Goal: Complete application form

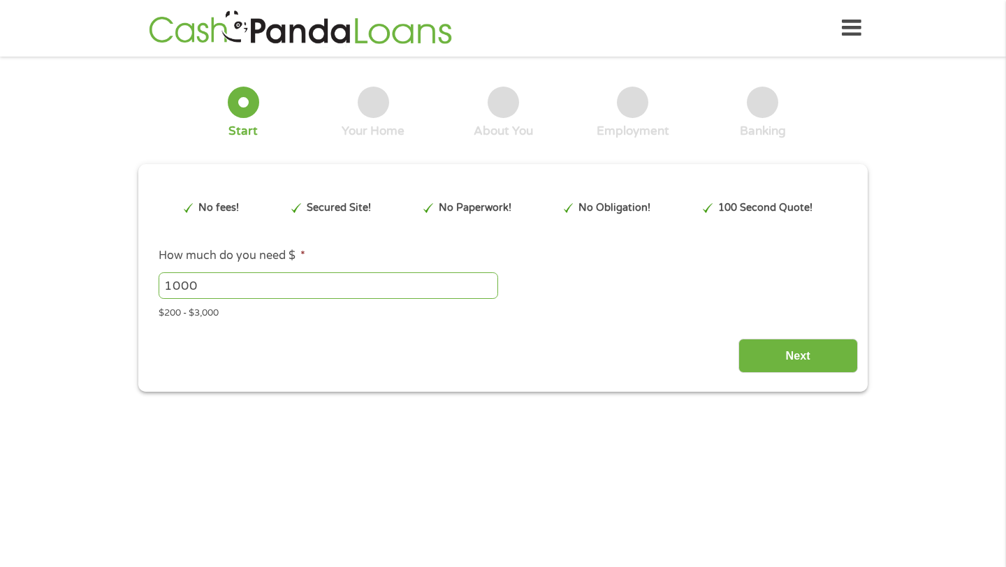
type input "CjwKCAjwiNXFBhBKEiwAPSaPCY7YvrwZI08DQpVJEc5ATr6g-usLwOjvATO-QajBf08-YzoBvdgP1xo…"
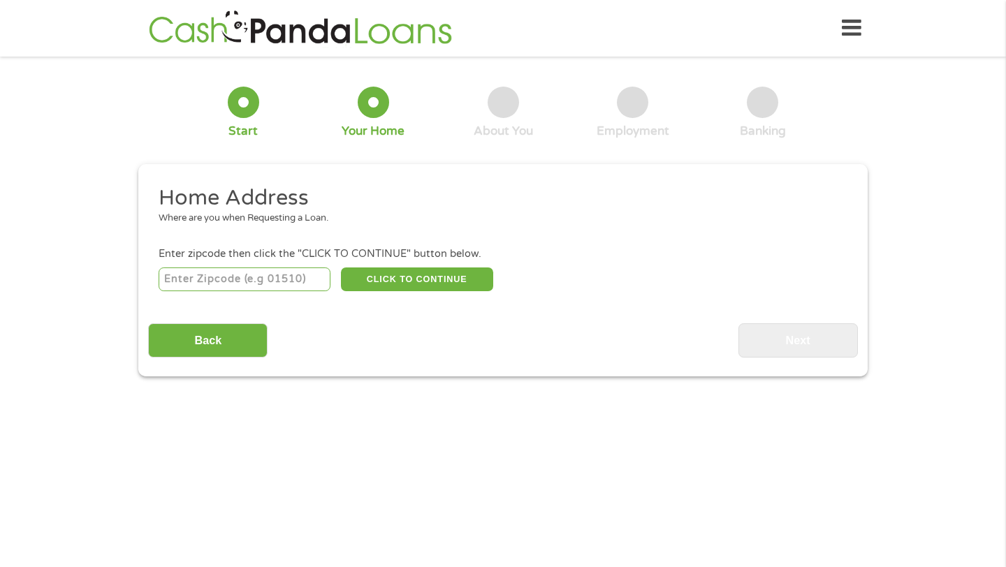
click at [252, 271] on input "number" at bounding box center [245, 280] width 173 height 24
type input "29505"
click at [453, 279] on button "CLICK TO CONTINUE" at bounding box center [417, 280] width 152 height 24
type input "29505"
type input "[GEOGRAPHIC_DATA]"
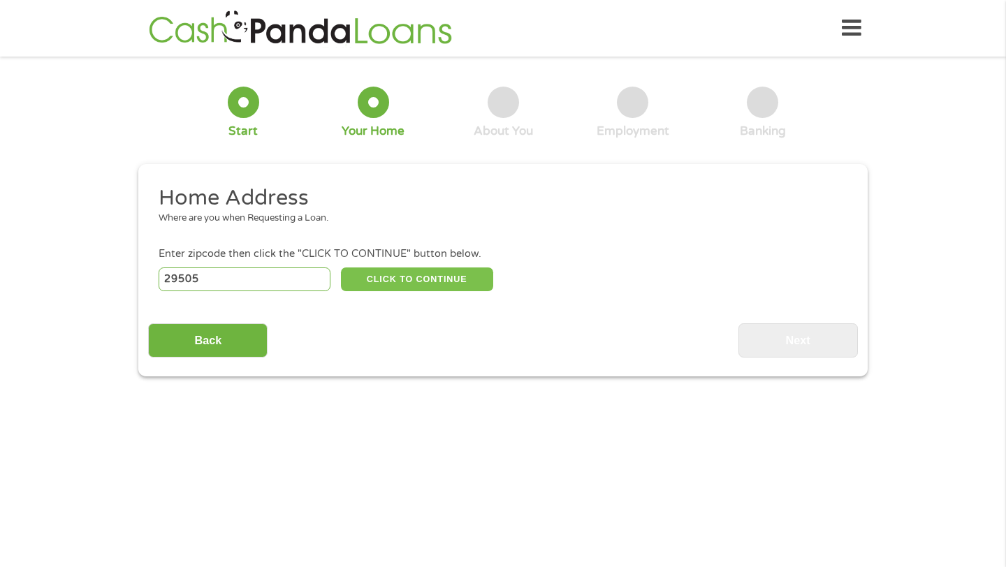
select select "[US_STATE]"
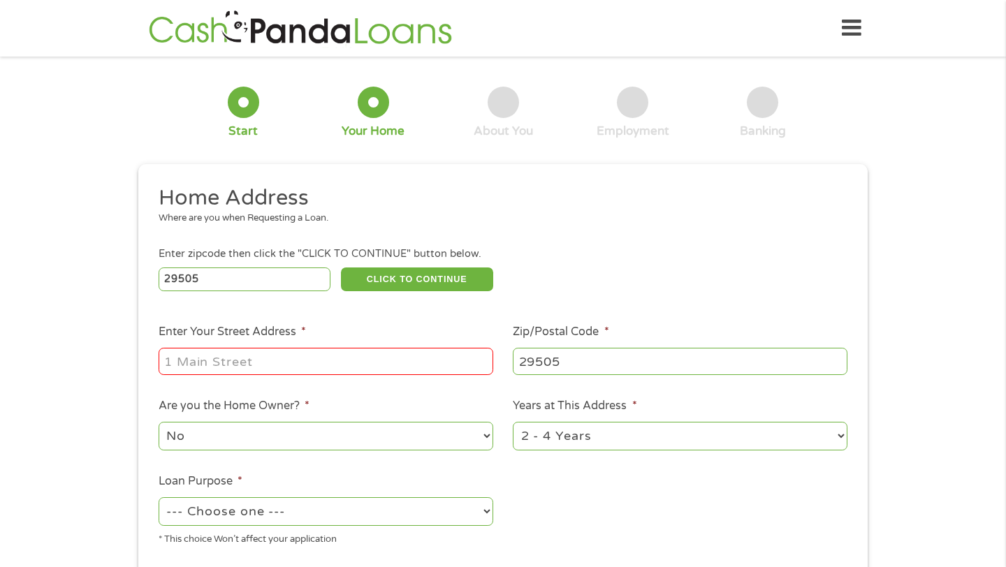
click at [363, 367] on input "Enter Your Street Address *" at bounding box center [326, 361] width 335 height 27
type input "2305 Broad Dr"
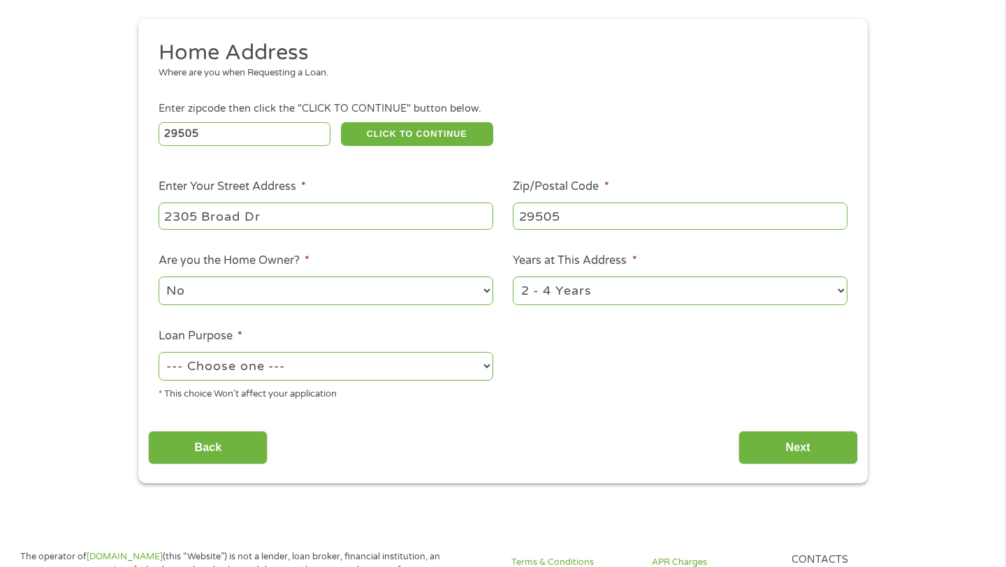
scroll to position [154, 0]
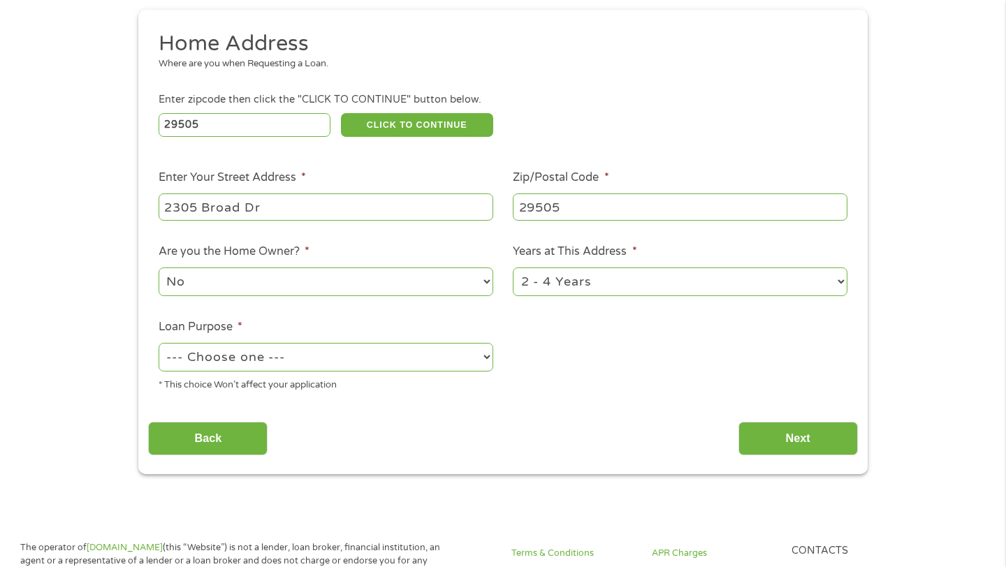
click at [636, 286] on select "1 Year or less 1 - 2 Years 2 - 4 Years Over 4 Years" at bounding box center [680, 282] width 335 height 29
select select "12months"
click at [318, 356] on select "--- Choose one --- Pay Bills Debt Consolidation Home Improvement Major Purchase…" at bounding box center [326, 357] width 335 height 29
select select "medicalexpenses"
click at [803, 445] on input "Next" at bounding box center [797, 439] width 119 height 34
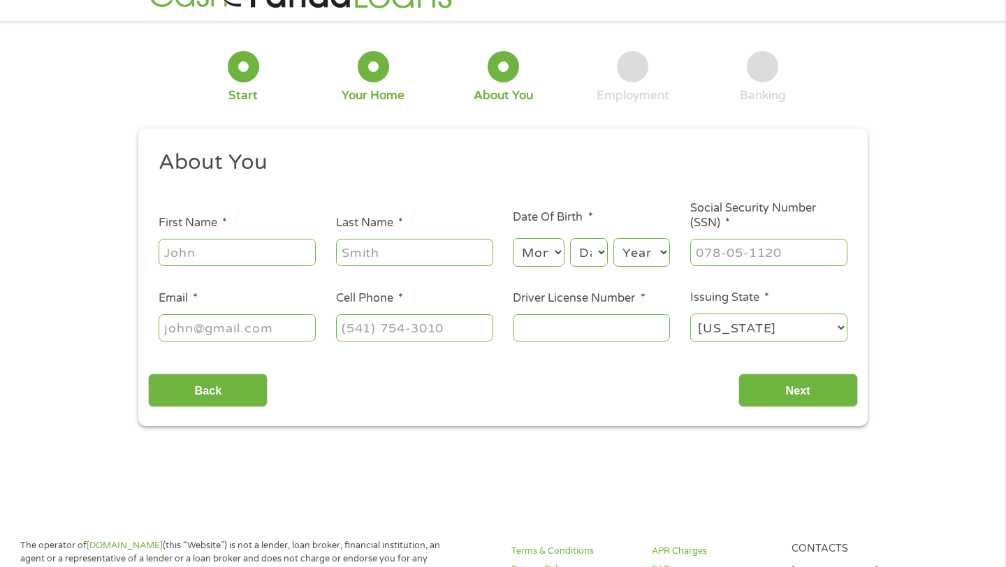
scroll to position [0, 0]
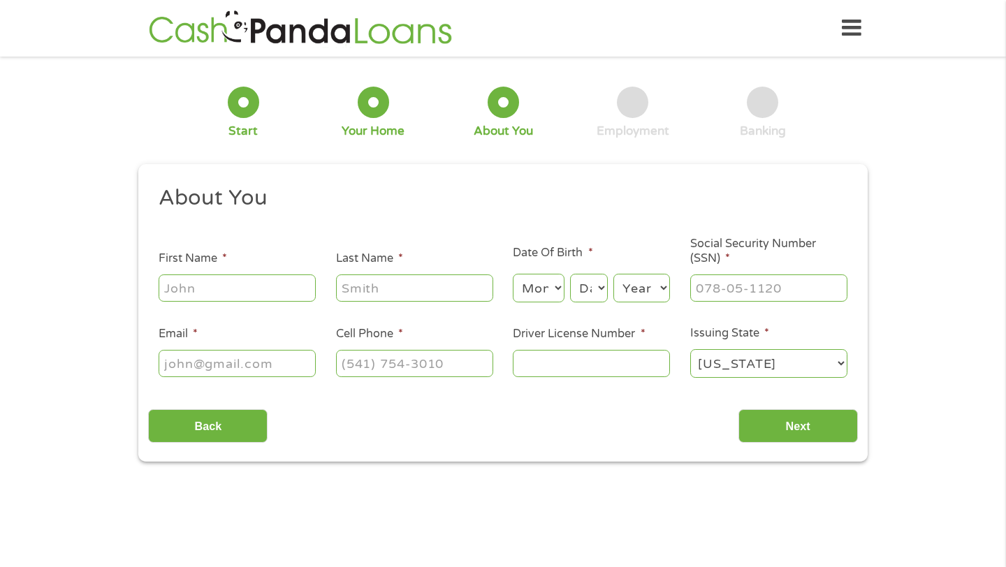
click at [247, 282] on input "First Name *" at bounding box center [237, 288] width 157 height 27
type input "[PERSON_NAME]"
click at [546, 287] on select "Month 1 2 3 4 5 6 7 8 9 10 11 12" at bounding box center [538, 288] width 51 height 29
select select "8"
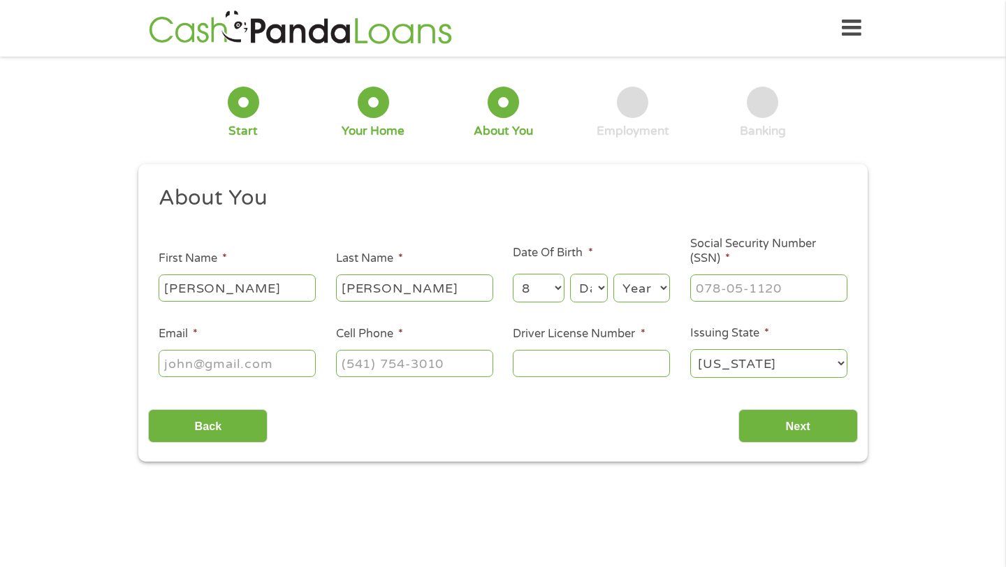
click at [590, 298] on select "Day 1 2 3 4 5 6 7 8 9 10 11 12 13 14 15 16 17 18 19 20 21 22 23 24 25 26 27 28 …" at bounding box center [589, 288] width 38 height 29
select select "12"
click at [635, 301] on select "Year [DATE] 2006 2005 2004 2003 2002 2001 2000 1999 1998 1997 1996 1995 1994 19…" at bounding box center [641, 288] width 57 height 29
select select "2003"
click at [789, 298] on input "___-__-____" at bounding box center [768, 288] width 157 height 27
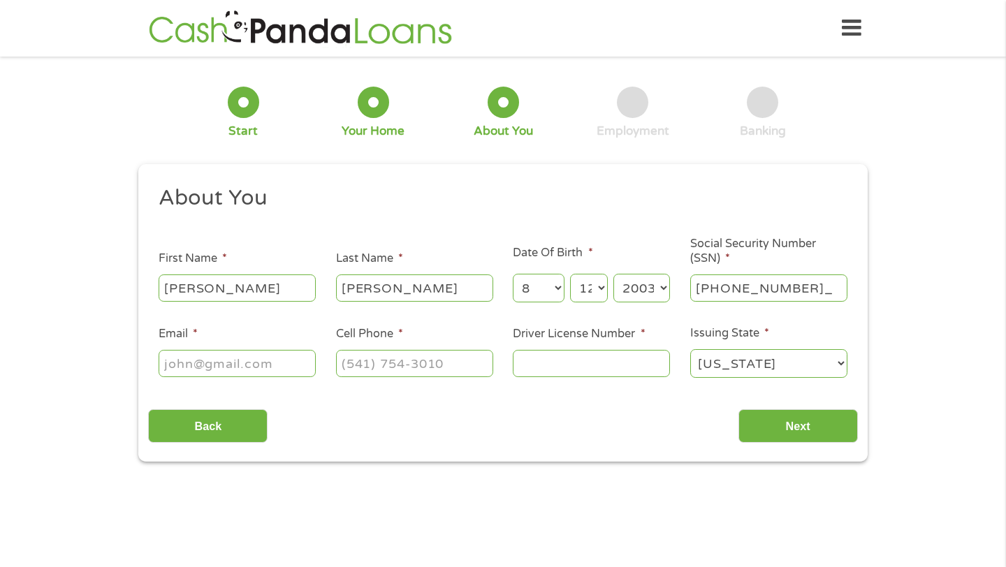
type input "655-16-6503"
type input "[EMAIL_ADDRESS][DOMAIN_NAME]"
type input "[PHONE_NUMBER]"
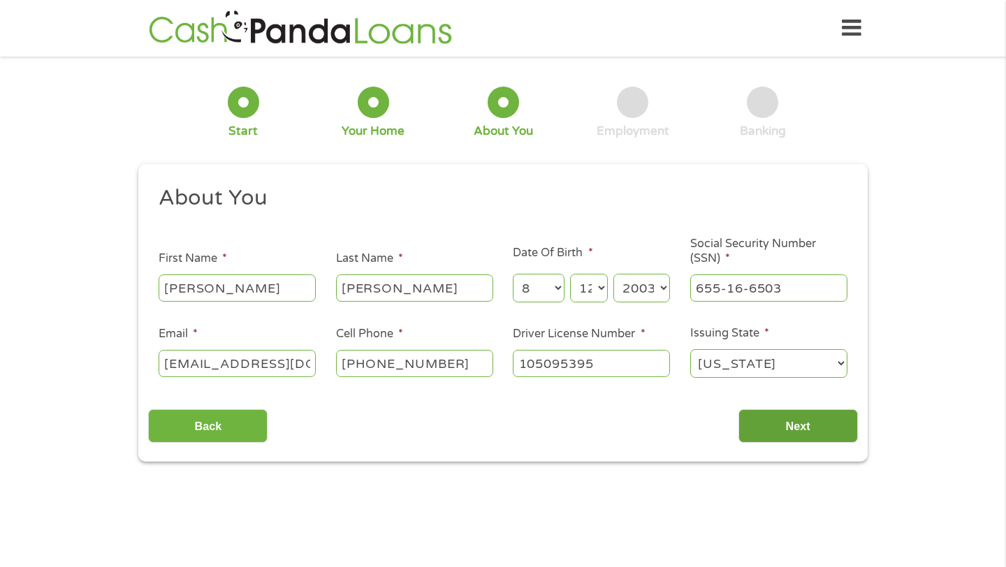
type input "105095395"
click at [785, 425] on input "Next" at bounding box center [797, 426] width 119 height 34
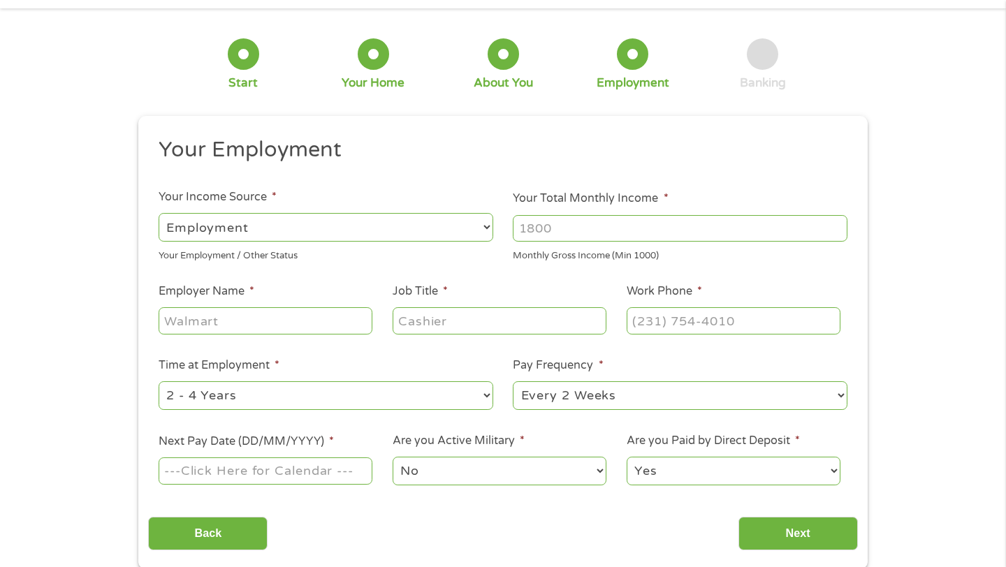
scroll to position [74, 0]
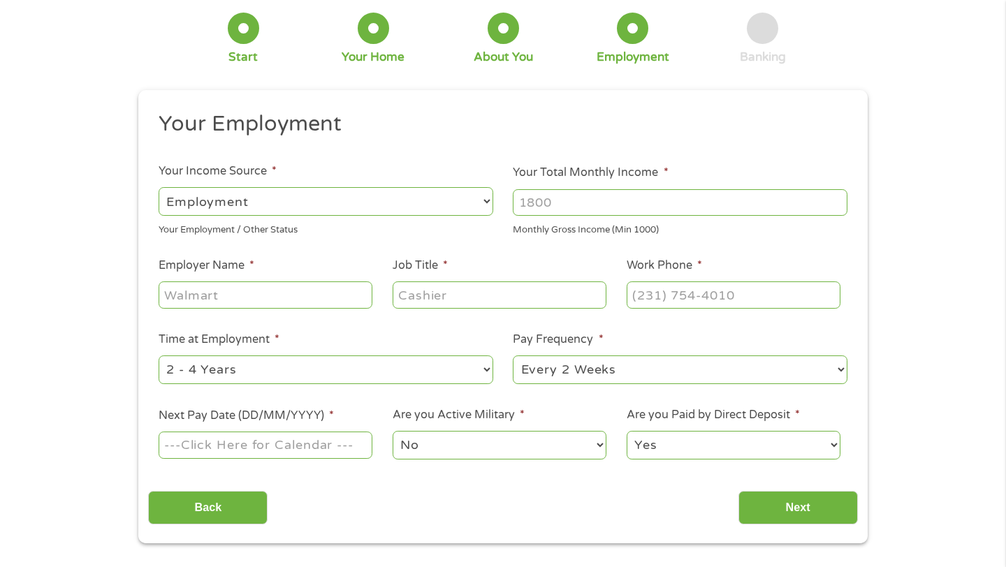
click at [602, 193] on input "Your Total Monthly Income *" at bounding box center [680, 202] width 335 height 27
type input "1300"
click at [289, 289] on input "Employer Name *" at bounding box center [266, 295] width 214 height 27
type input "ABA Depot"
type input "[PERSON_NAME]"
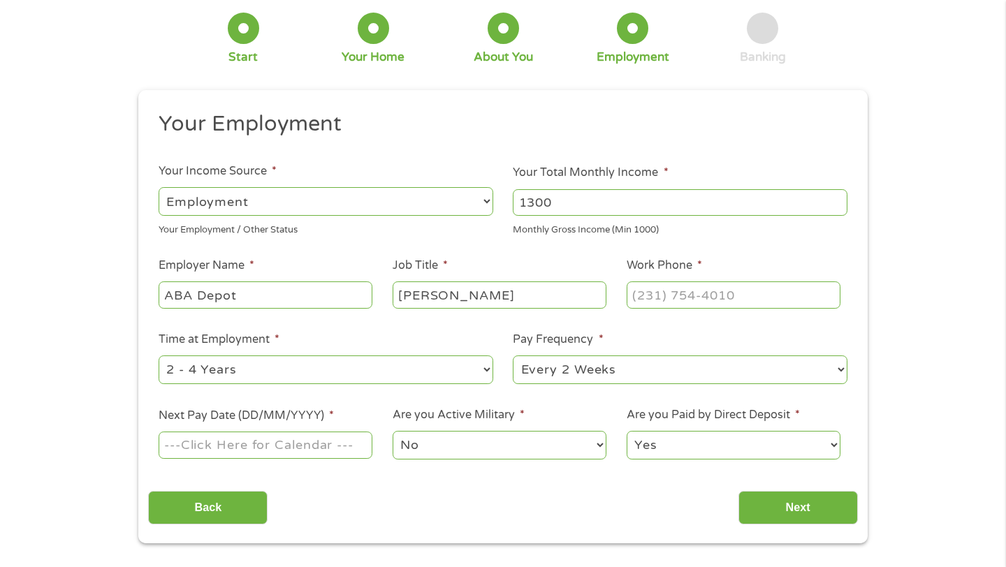
click at [222, 373] on select "--- Choose one --- 1 Year or less 1 - 2 Years 2 - 4 Years Over 4 Years" at bounding box center [326, 370] width 335 height 29
select select "12months"
click at [265, 447] on input "Next Pay Date (DD/MM/YYYY) *" at bounding box center [266, 445] width 214 height 27
click at [251, 441] on input "Next Pay Date (DD/MM/YYYY) *" at bounding box center [266, 445] width 214 height 27
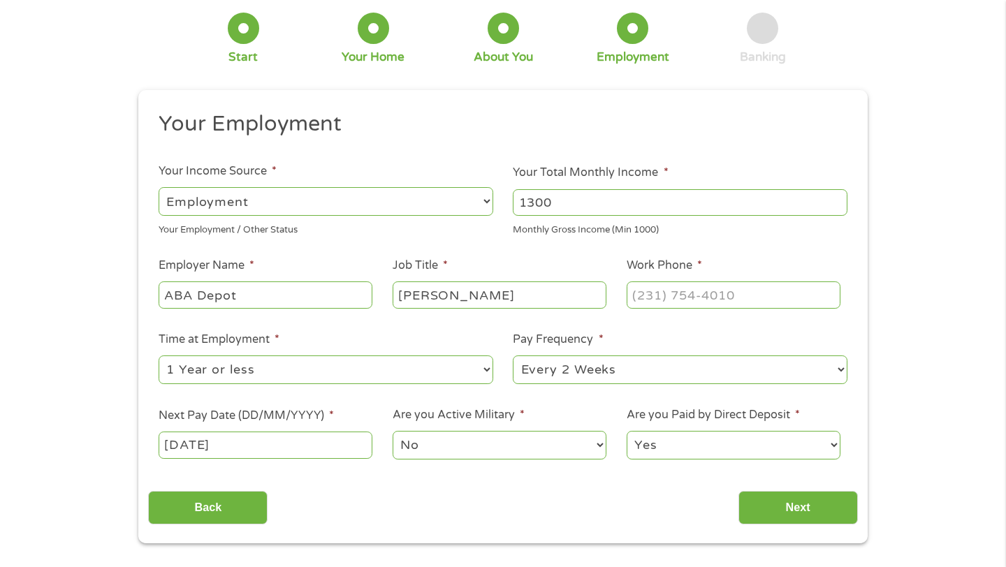
type input "[DATE]"
click at [725, 293] on input "(___) ___-____" at bounding box center [734, 295] width 214 height 27
type input "[PHONE_NUMBER]"
click at [815, 516] on input "Next" at bounding box center [797, 508] width 119 height 34
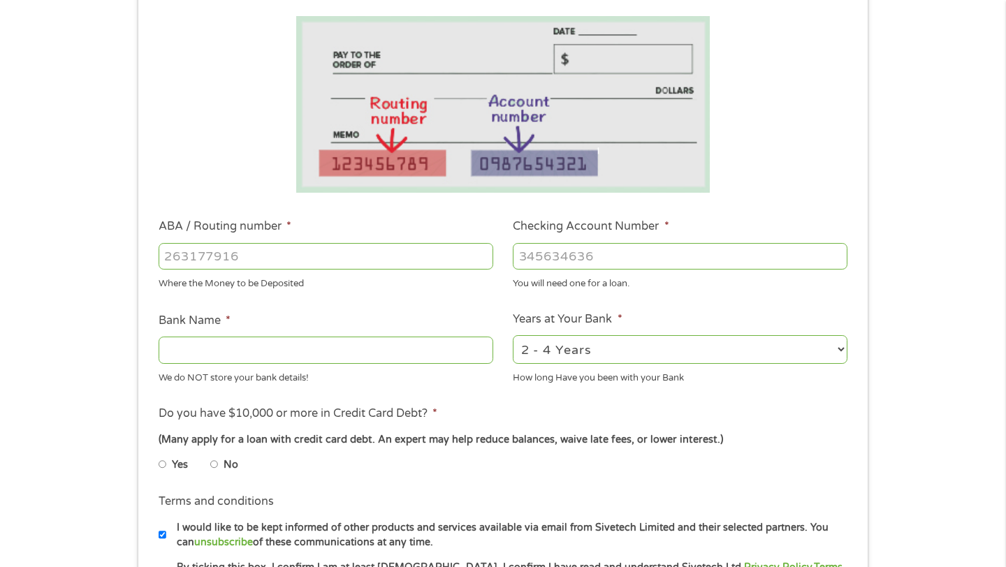
scroll to position [243, 0]
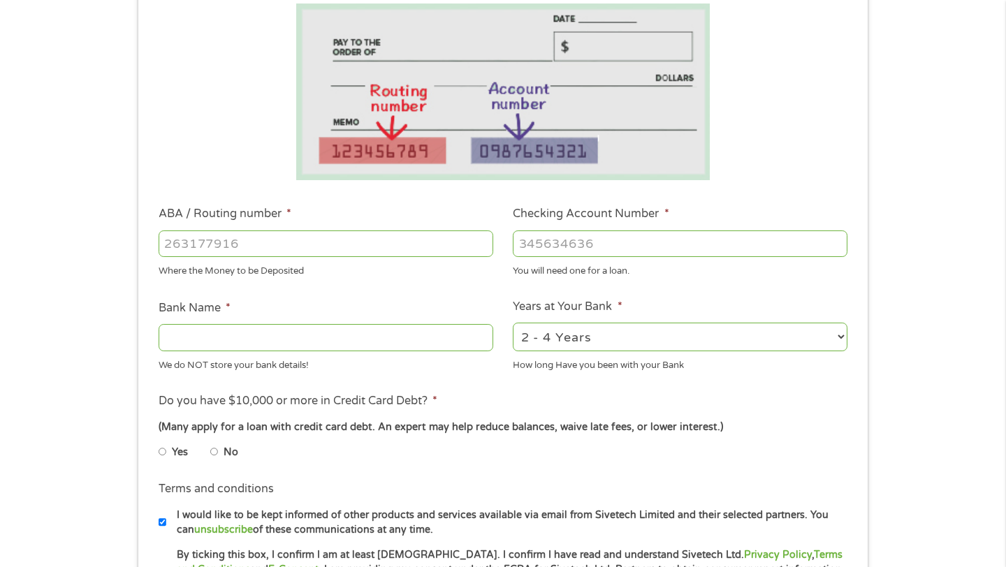
click at [269, 240] on input "ABA / Routing number *" at bounding box center [326, 244] width 335 height 27
click at [298, 241] on input "ABA / Routing number *" at bounding box center [326, 244] width 335 height 27
type input "10105347"
type input "256808532"
click at [571, 341] on select "2 - 4 Years 6 - 12 Months 1 - 2 Years Over 4 Years" at bounding box center [680, 337] width 335 height 29
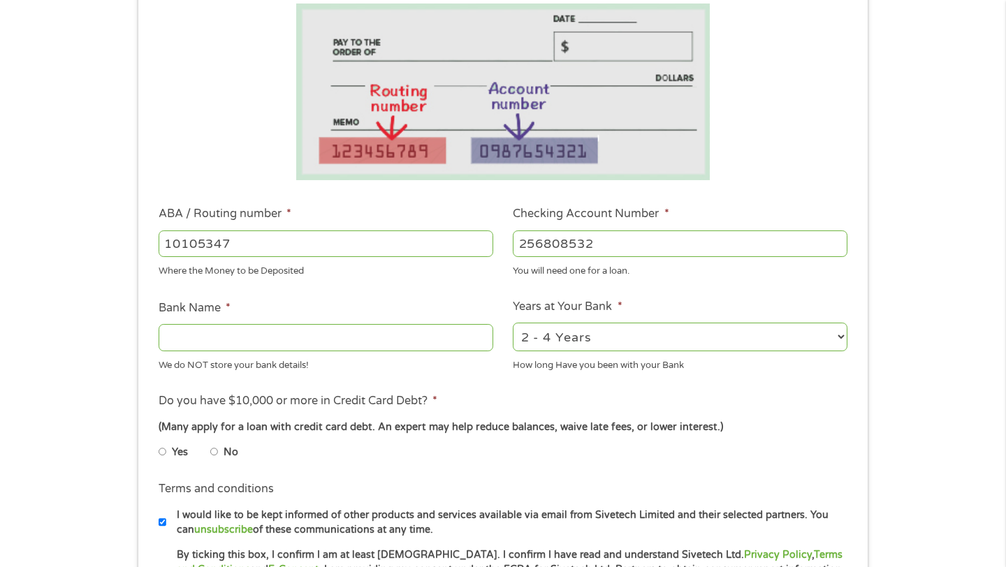
select select "12months"
click at [295, 347] on input "Bank Name *" at bounding box center [326, 337] width 335 height 27
type input "B"
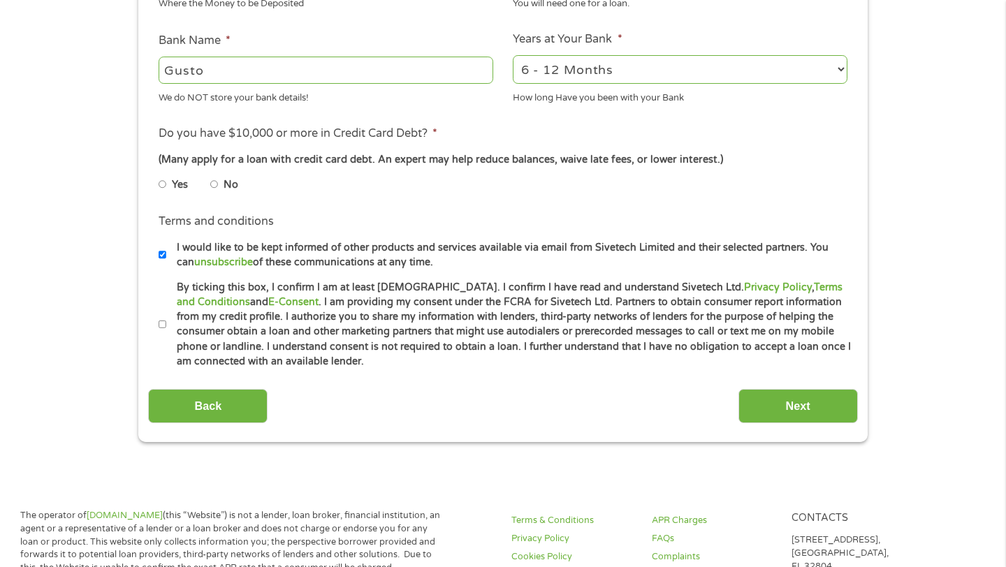
scroll to position [611, 0]
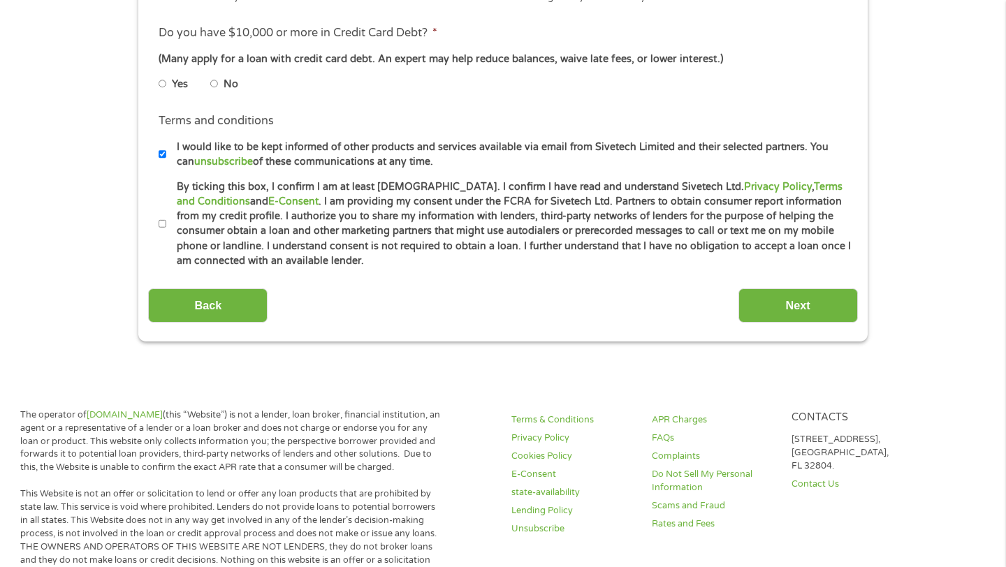
type input "Gusto"
click at [210, 84] on input "No" at bounding box center [214, 84] width 8 height 22
radio input "true"
click at [190, 214] on label "By ticking this box, I confirm I am at least [DEMOGRAPHIC_DATA]. I confirm I ha…" at bounding box center [508, 224] width 685 height 89
click at [167, 214] on input "By ticking this box, I confirm I am at least [DEMOGRAPHIC_DATA]. I confirm I ha…" at bounding box center [163, 224] width 8 height 22
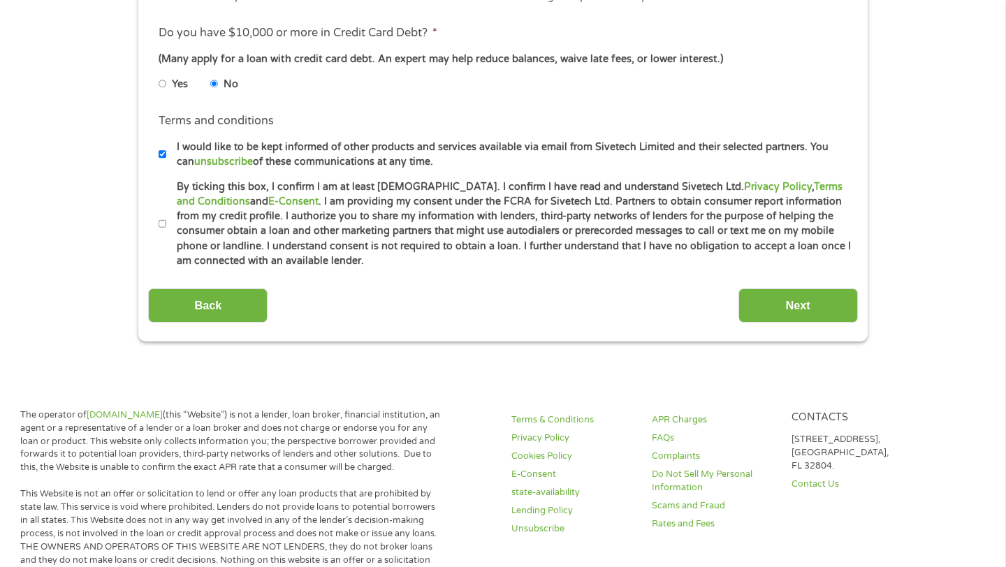
checkbox input "true"
click at [809, 312] on input "Next" at bounding box center [797, 306] width 119 height 34
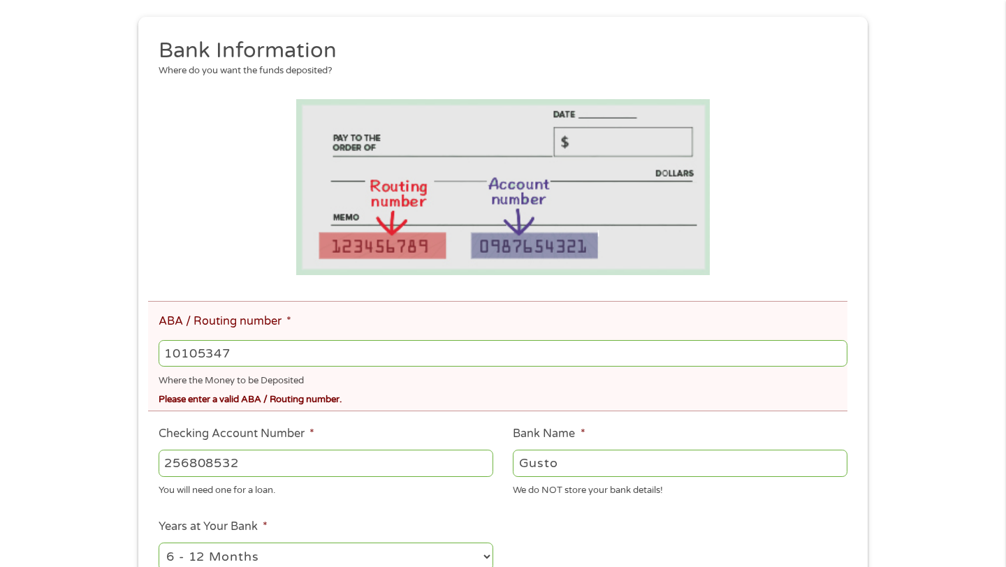
scroll to position [215, 0]
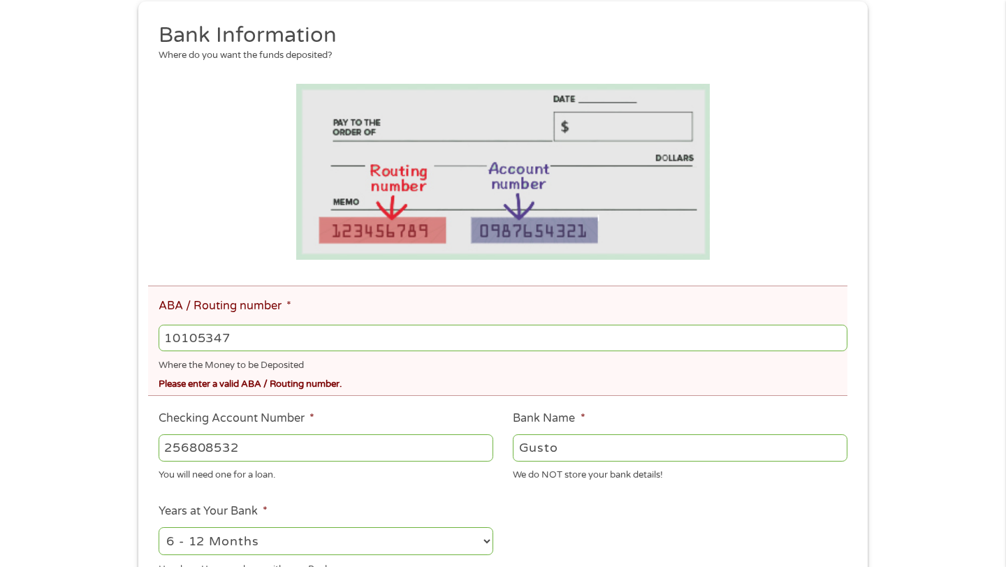
click at [263, 340] on input "10105347" at bounding box center [503, 338] width 689 height 27
click at [201, 339] on input "10105347" at bounding box center [503, 338] width 689 height 27
type input "101015347"
type input "NBKC Bank"
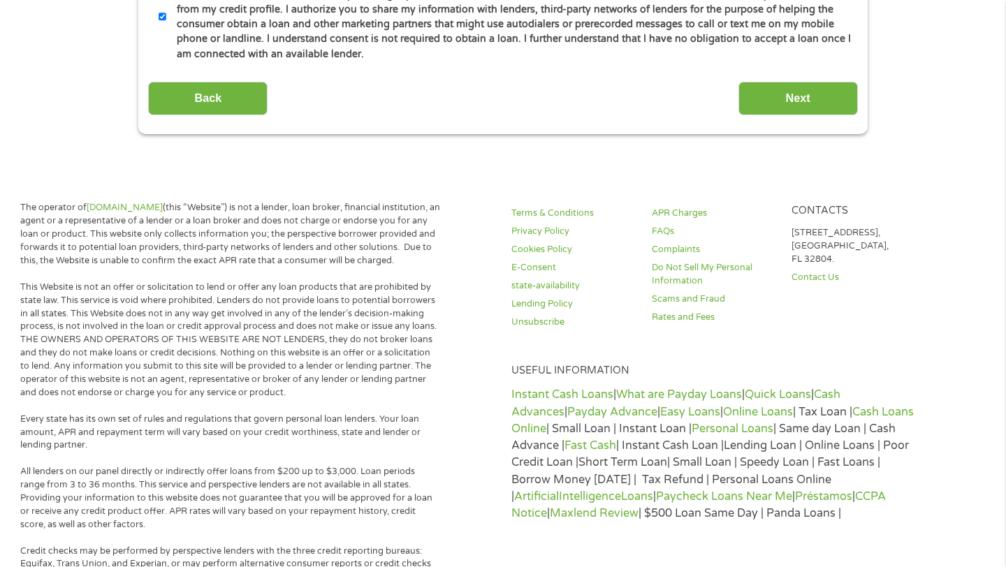
scroll to position [920, 0]
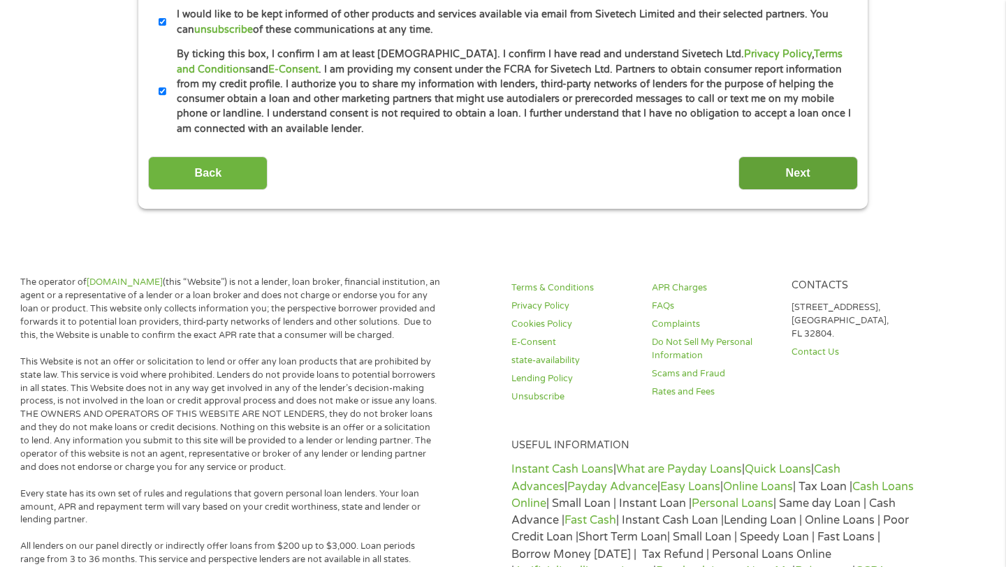
type input "101015347"
click at [814, 166] on input "Next" at bounding box center [797, 173] width 119 height 34
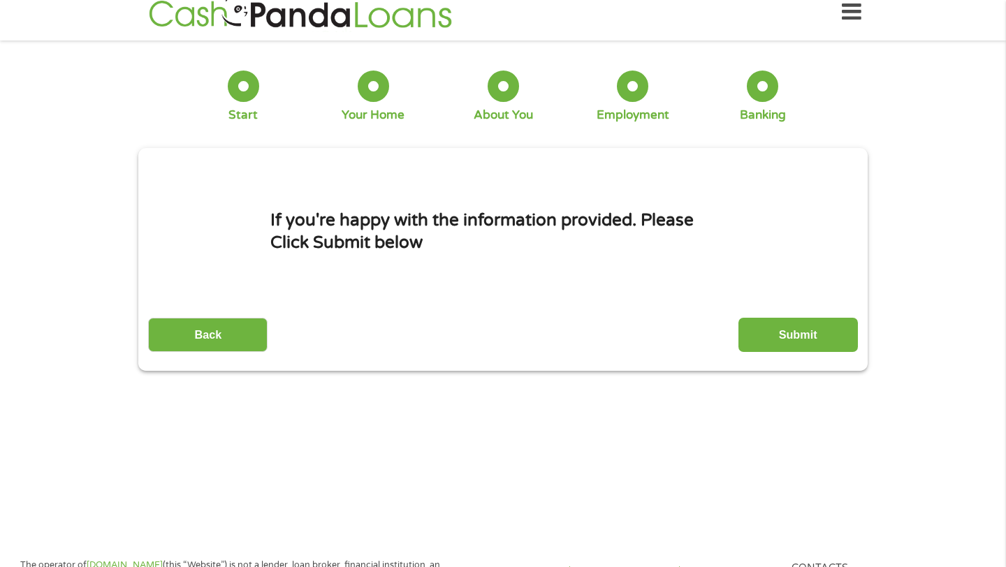
scroll to position [0, 0]
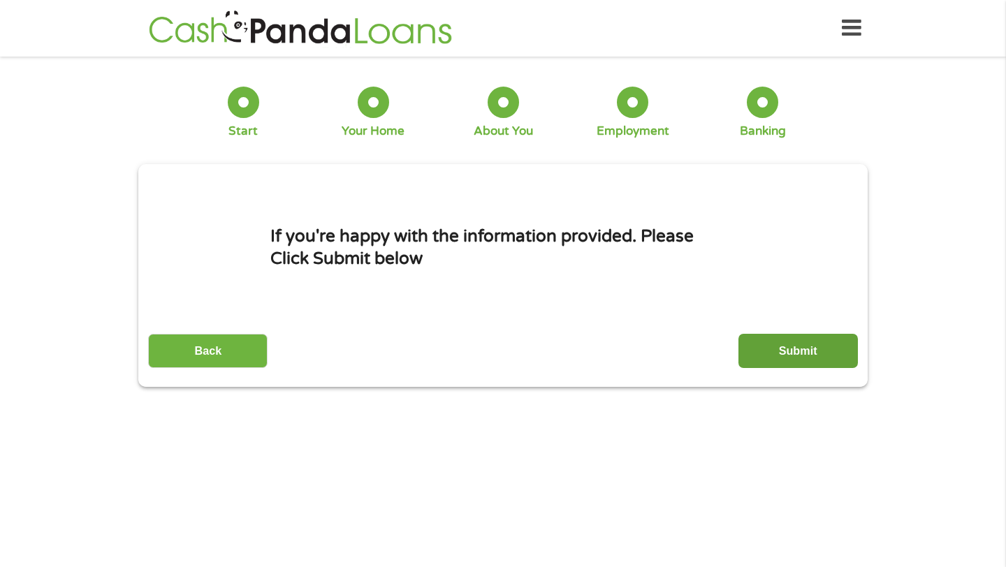
click at [776, 342] on input "Submit" at bounding box center [797, 351] width 119 height 34
